Goal: Answer question/provide support: Share knowledge or assist other users

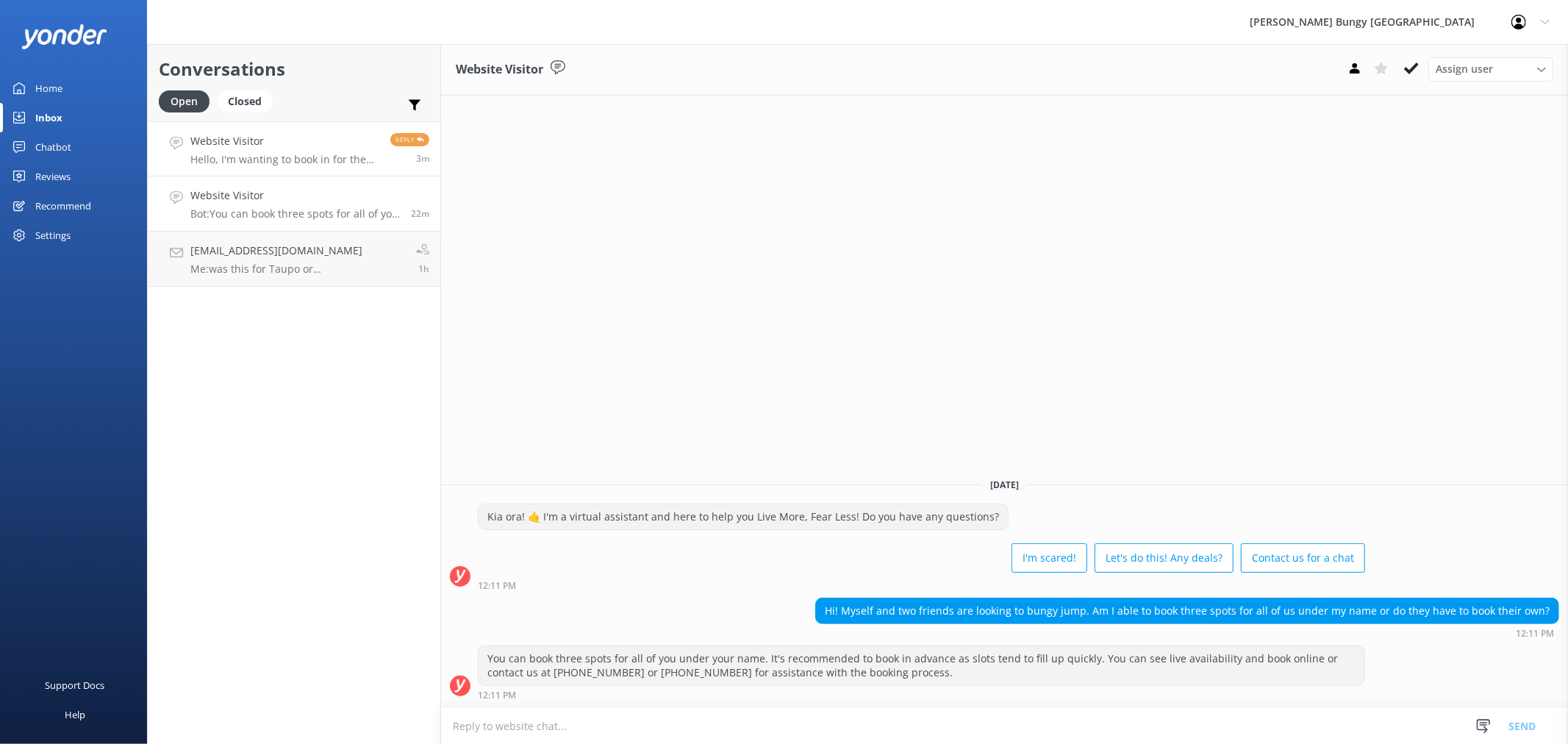
click at [347, 141] on h4 "Website Visitor" at bounding box center [285, 141] width 189 height 16
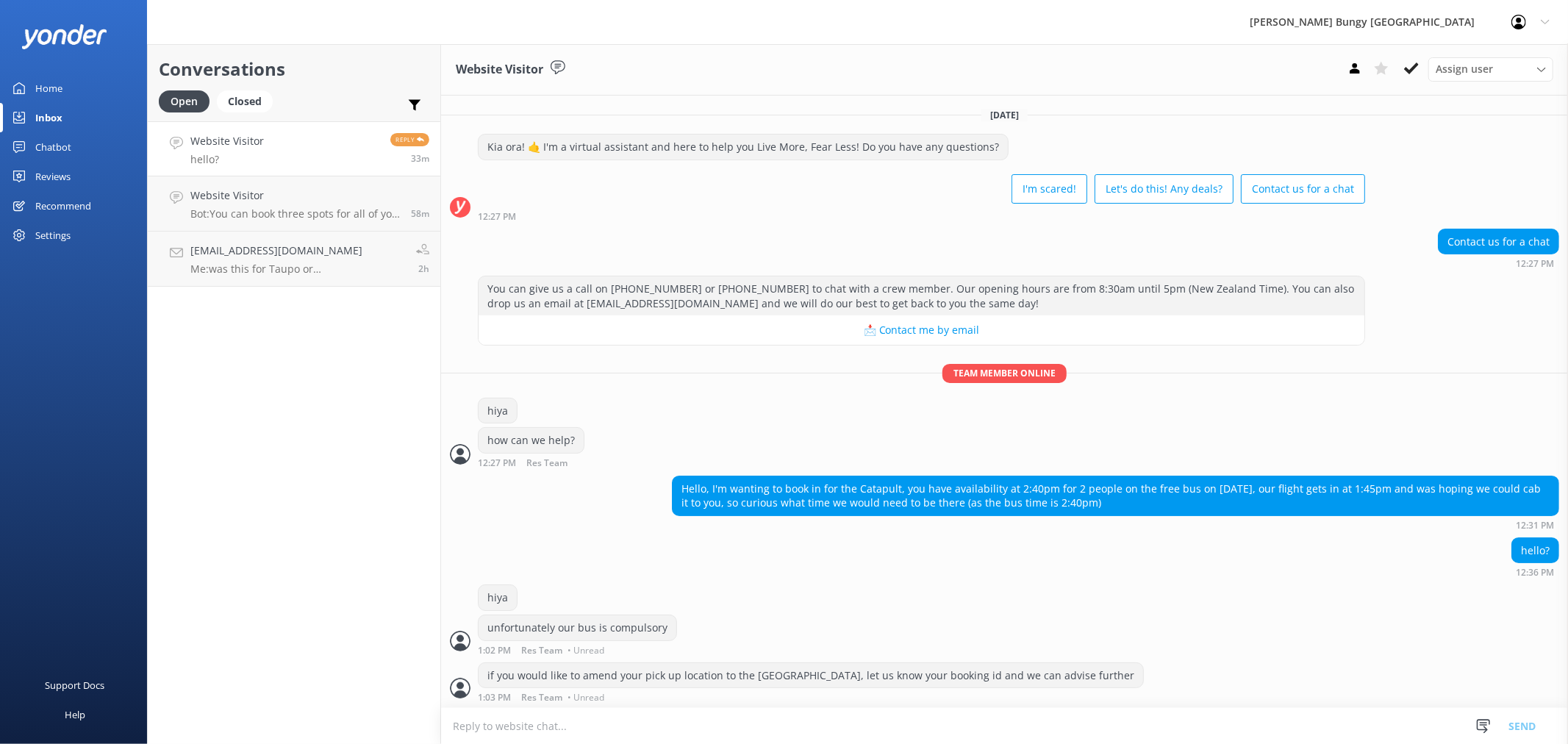
scroll to position [35, 0]
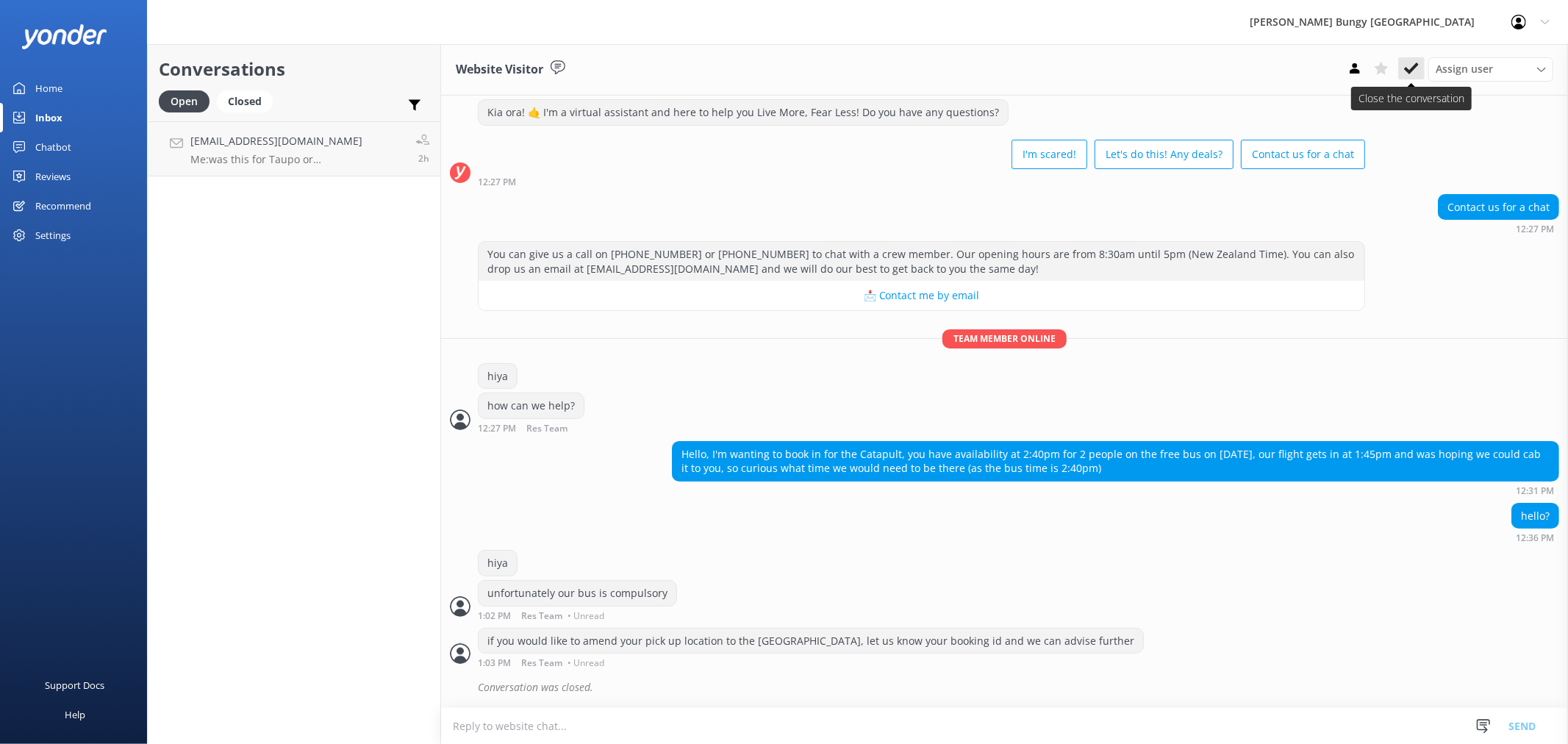
click at [1406, 68] on use at bounding box center [1411, 68] width 15 height 12
